Goal: Information Seeking & Learning: Check status

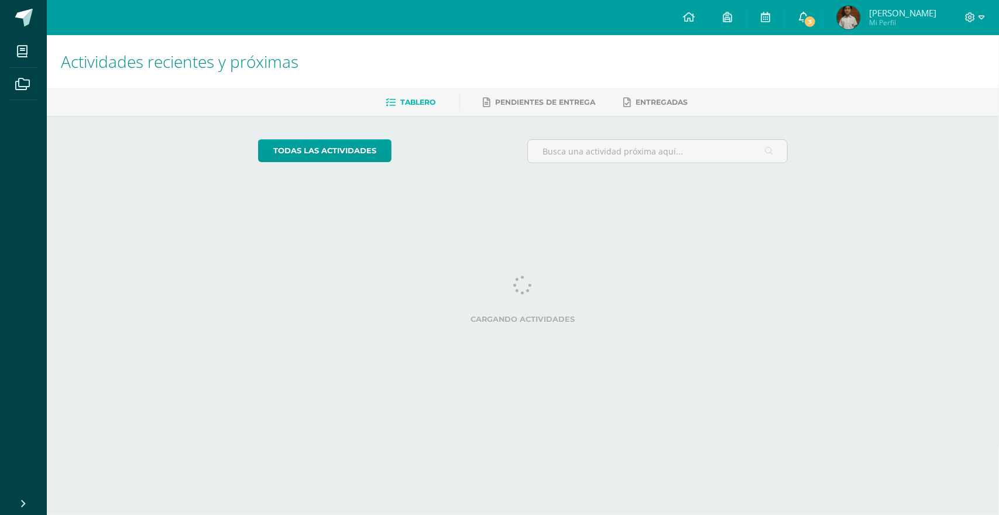
click at [822, 24] on link "3" at bounding box center [803, 17] width 37 height 35
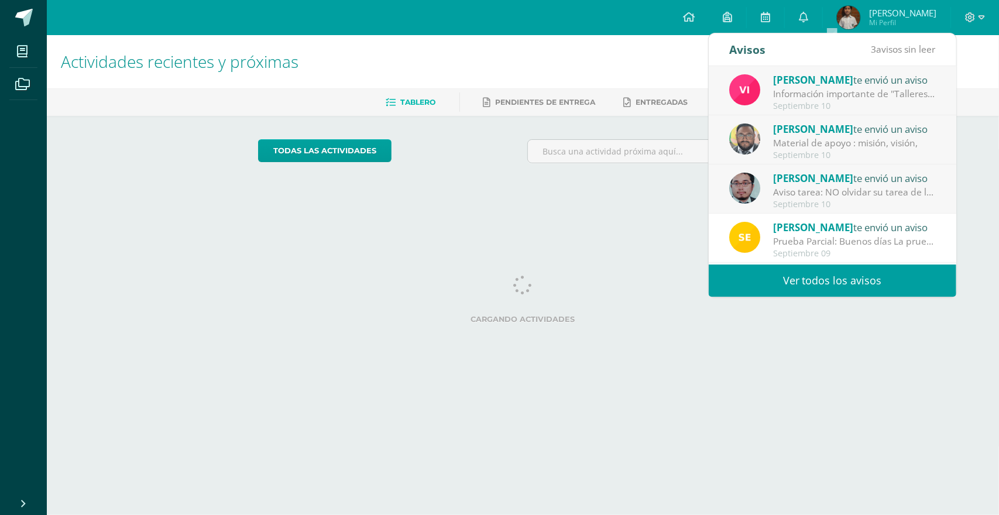
click at [785, 280] on link "Ver todos los avisos" at bounding box center [833, 280] width 248 height 32
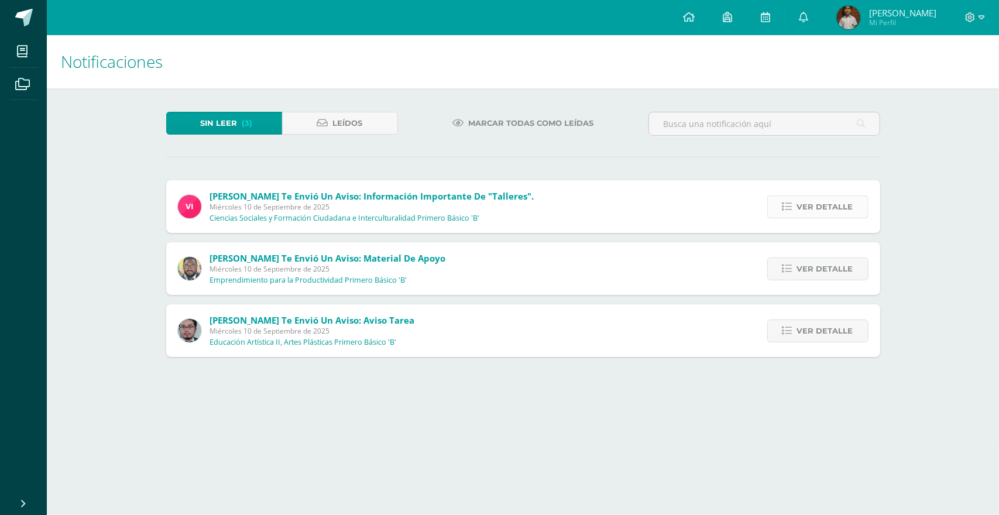
click at [778, 204] on link "Ver detalle" at bounding box center [817, 206] width 101 height 23
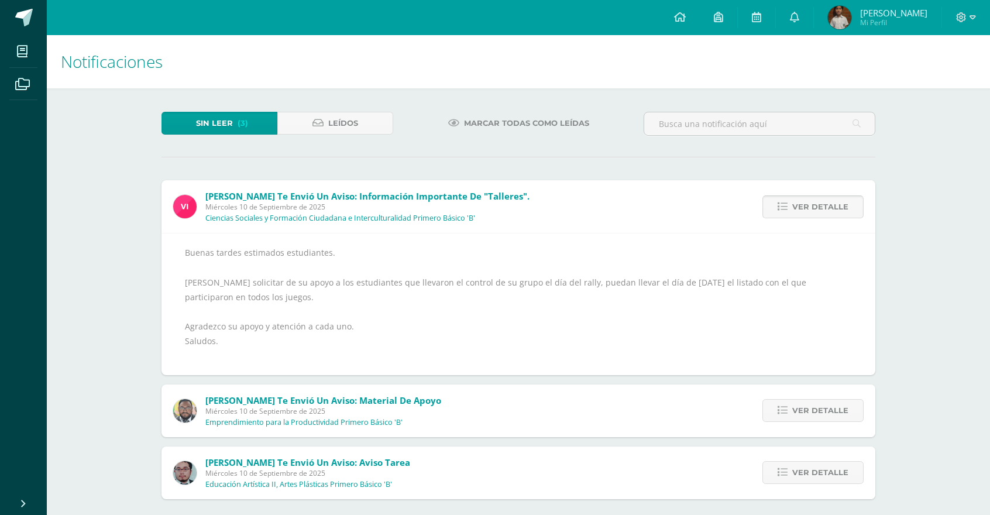
click at [776, 204] on link "Ver detalle" at bounding box center [812, 206] width 101 height 23
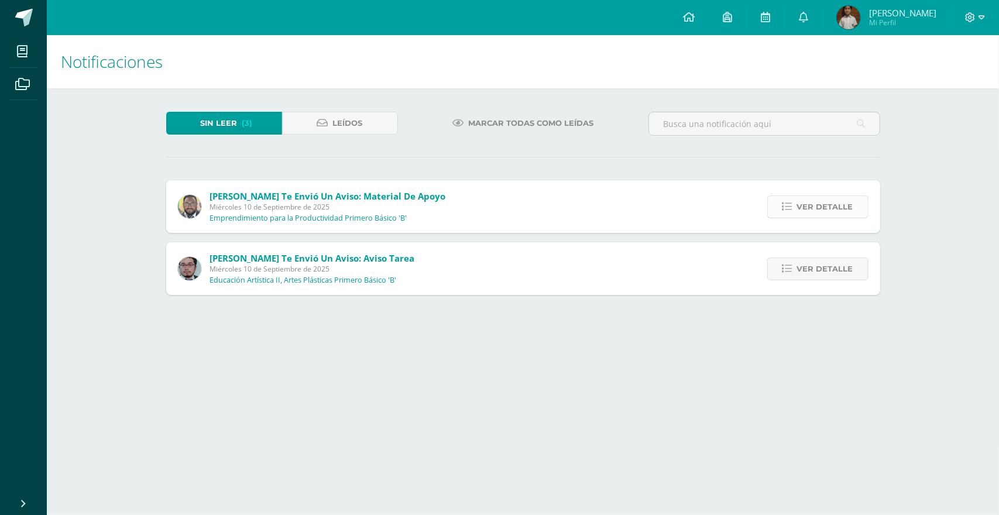
click at [777, 205] on link "Ver detalle" at bounding box center [817, 206] width 101 height 23
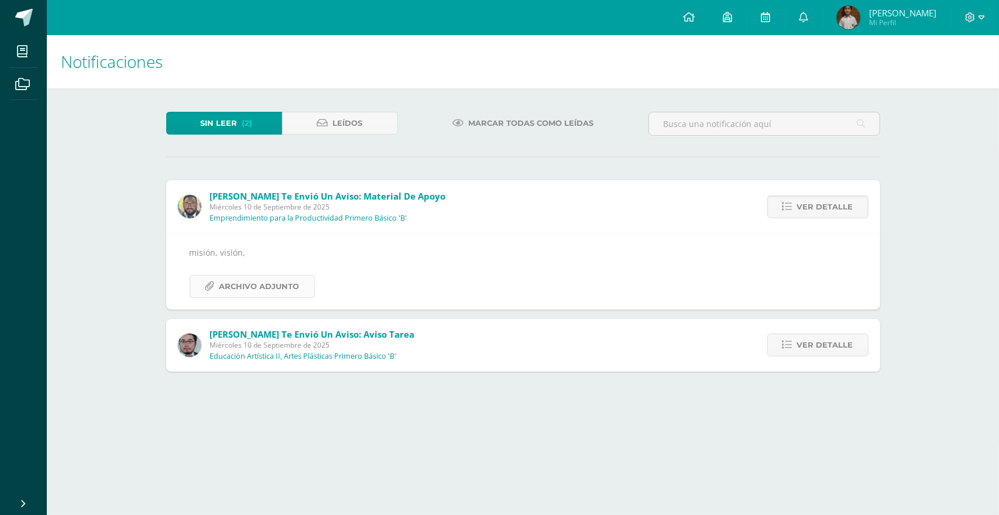
click at [261, 277] on span "Archivo Adjunto" at bounding box center [259, 287] width 80 height 22
click at [925, 188] on div "Notificaciones Sin leer (2) Leídos Marcar todas como leídas Jose te envió un av…" at bounding box center [523, 215] width 952 height 360
click at [832, 207] on span "Ver detalle" at bounding box center [825, 207] width 56 height 22
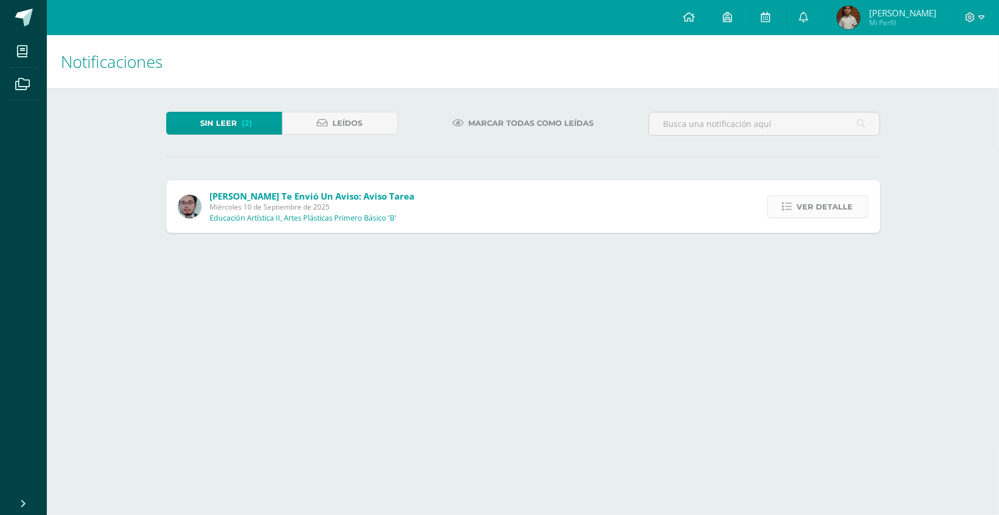
click at [832, 208] on span "Ver detalle" at bounding box center [825, 207] width 56 height 22
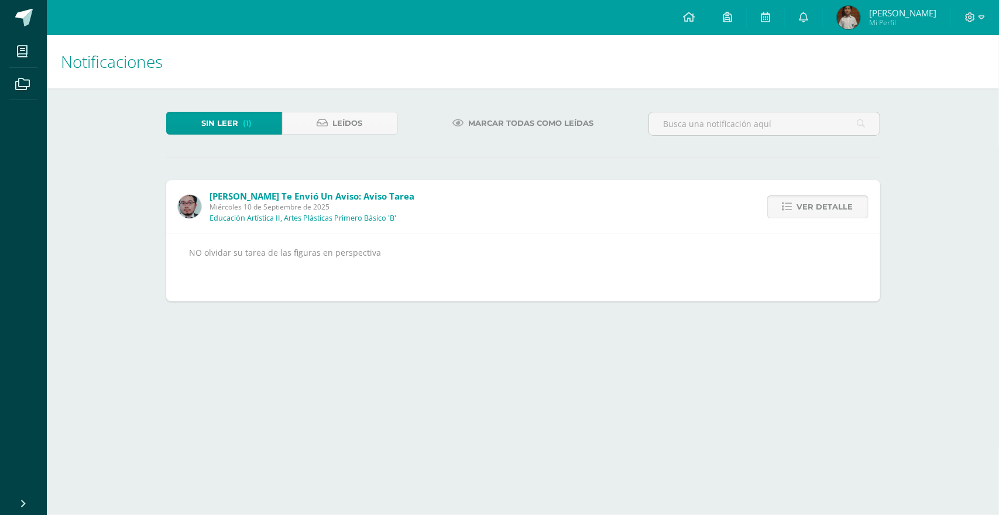
click at [832, 208] on span "Ver detalle" at bounding box center [825, 207] width 56 height 22
